Goal: Check status

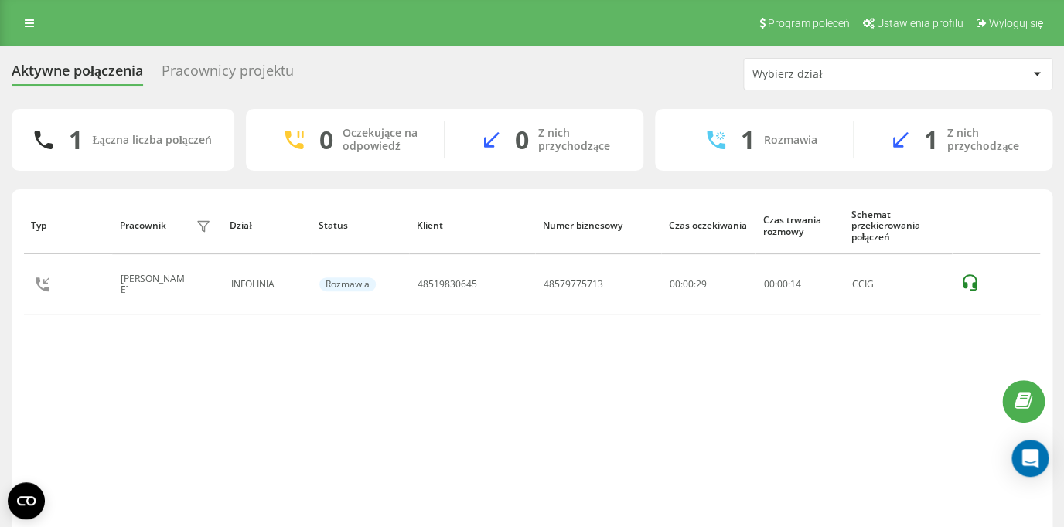
click at [224, 72] on div "Pracownicy projektu" at bounding box center [228, 75] width 132 height 24
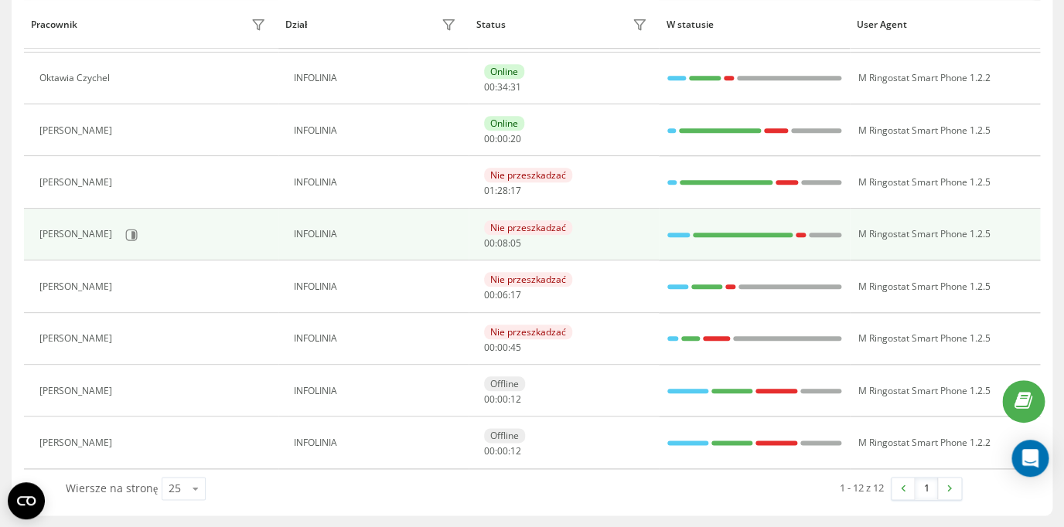
scroll to position [340, 0]
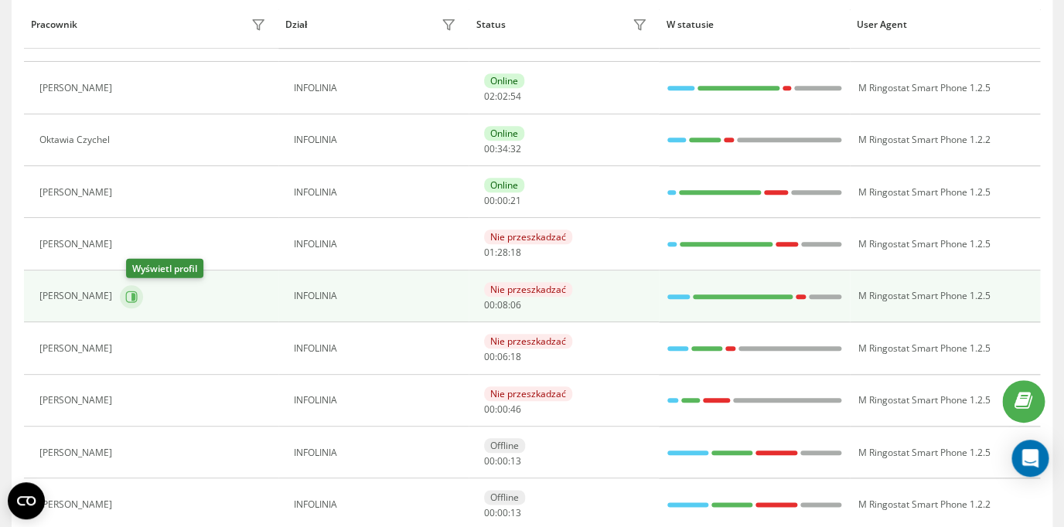
click at [138, 295] on icon at bounding box center [131, 297] width 12 height 12
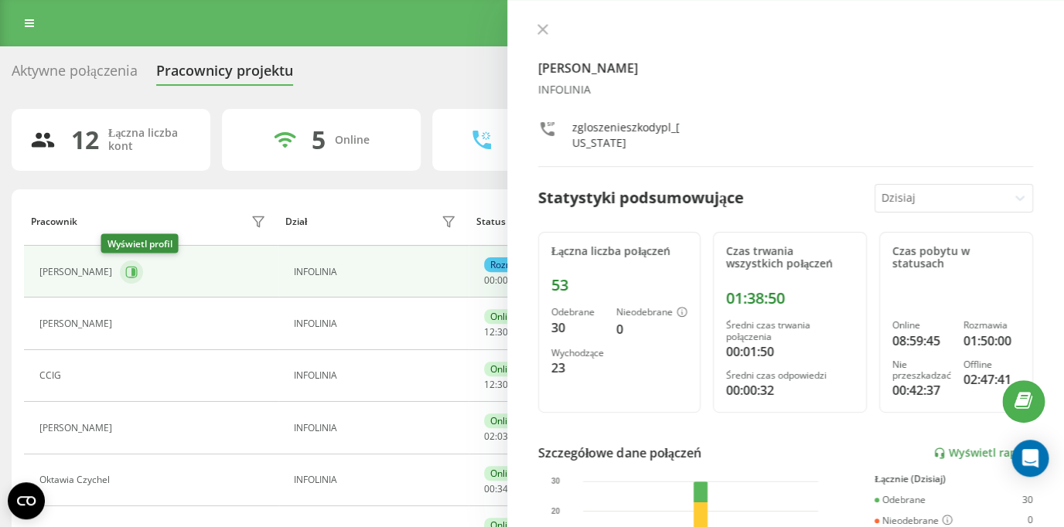
click at [125, 272] on icon at bounding box center [131, 272] width 12 height 12
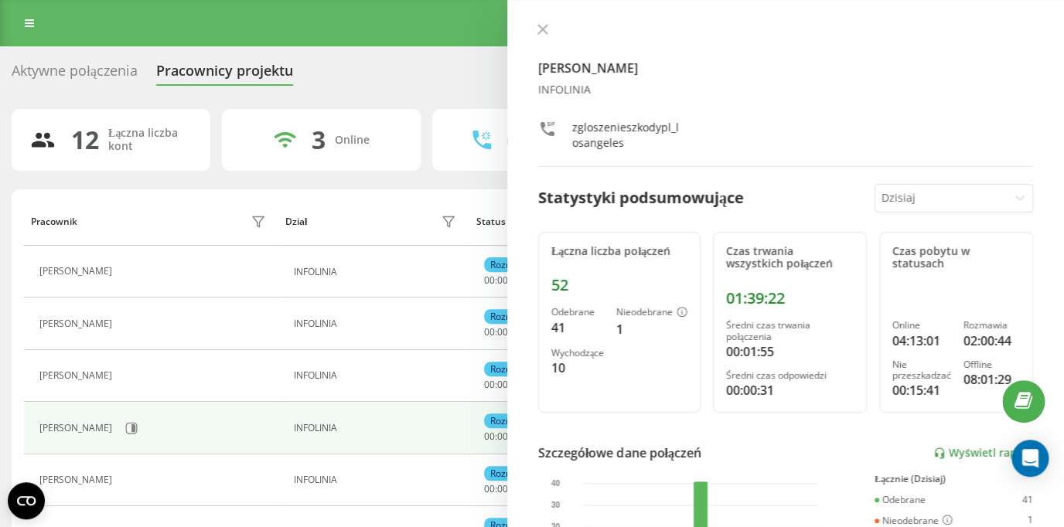
click at [43, 70] on div "Aktywne połączenia" at bounding box center [75, 75] width 126 height 24
